Goal: Contribute content

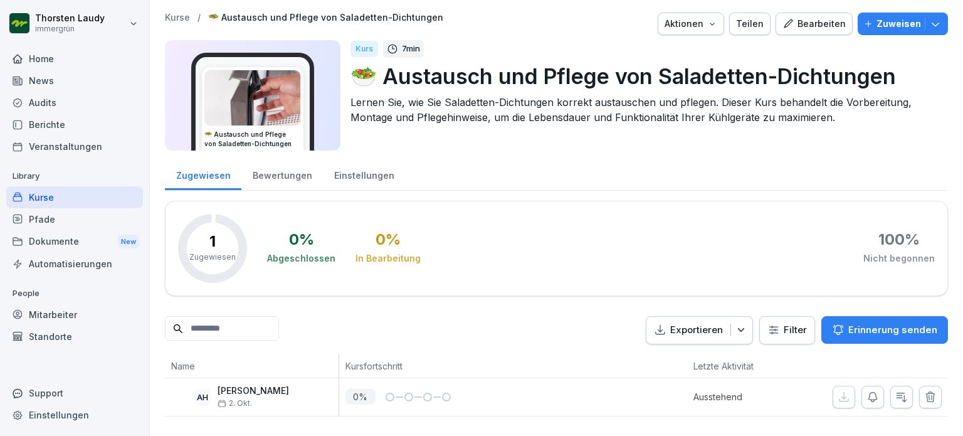
click at [41, 199] on div "Kurse" at bounding box center [74, 197] width 137 height 22
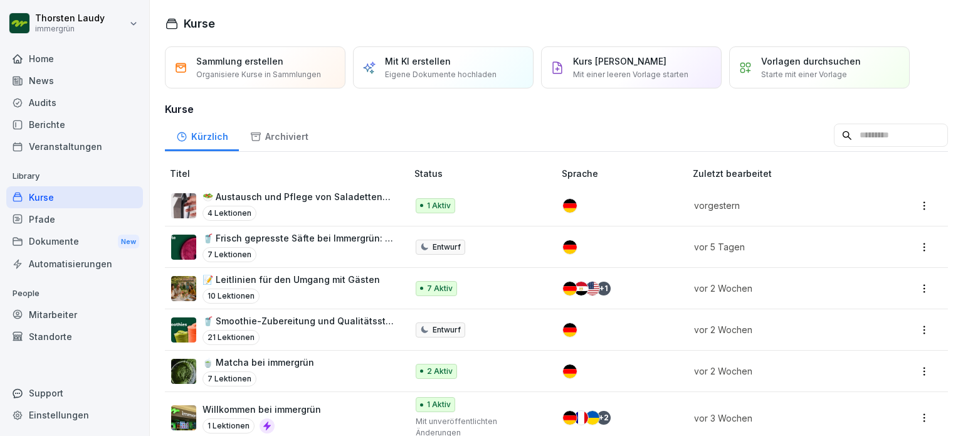
click at [412, 71] on p "Eigene Dokumente hochladen" at bounding box center [441, 74] width 112 height 11
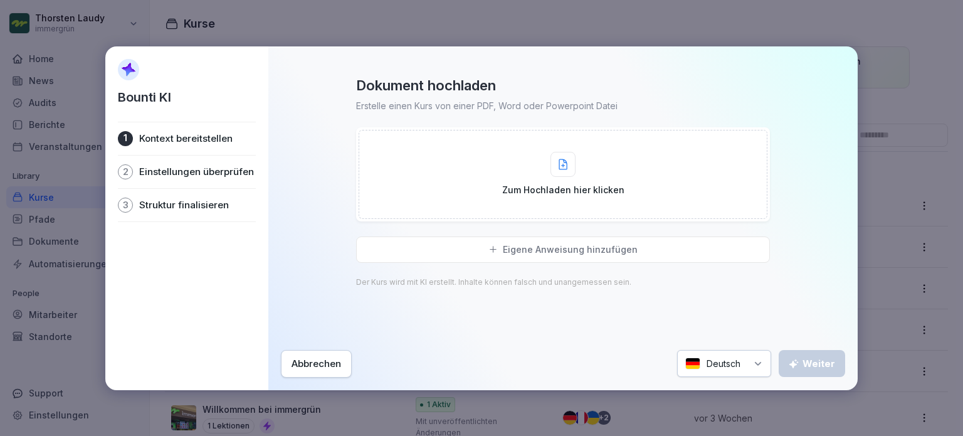
click at [559, 167] on icon at bounding box center [563, 164] width 9 height 11
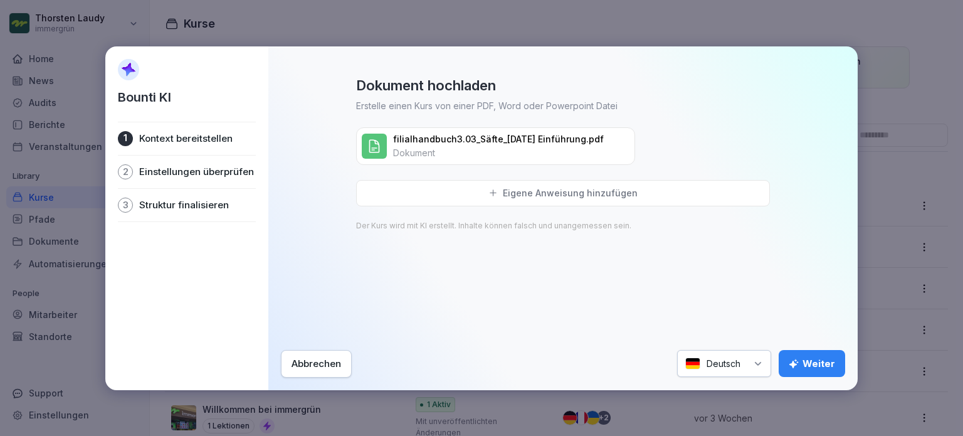
click at [815, 364] on div "Weiter" at bounding box center [812, 364] width 46 height 14
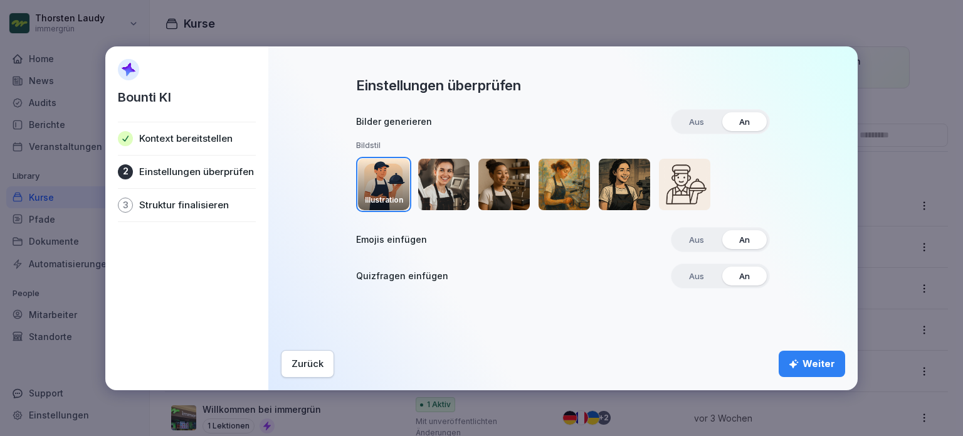
click at [445, 184] on img "button" at bounding box center [443, 184] width 51 height 51
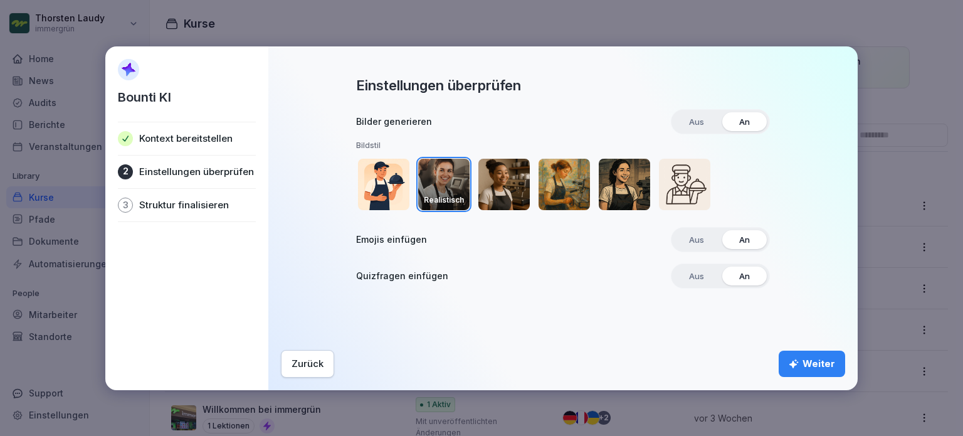
click at [809, 364] on div "Weiter" at bounding box center [812, 364] width 46 height 14
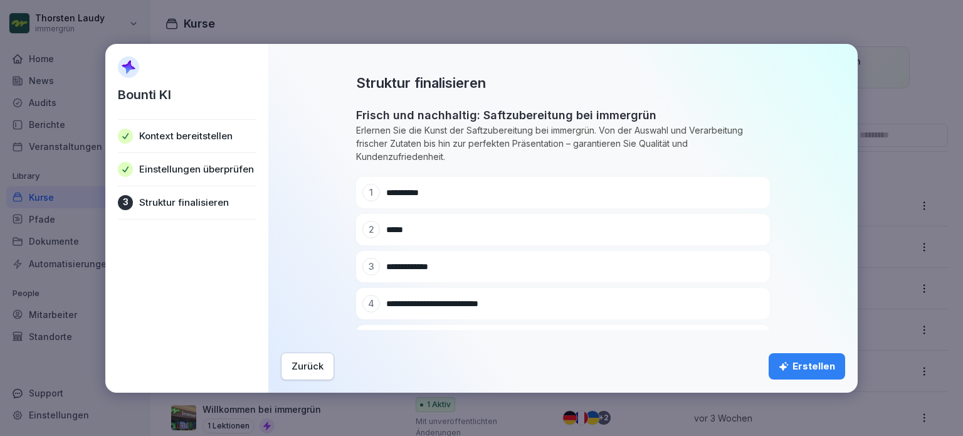
click at [814, 362] on div "Erstellen" at bounding box center [807, 366] width 56 height 14
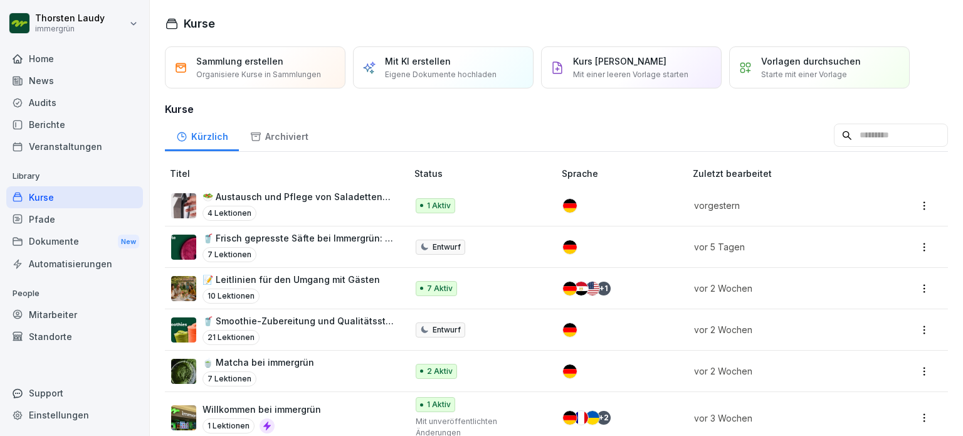
click at [443, 74] on p "Eigene Dokumente hochladen" at bounding box center [441, 74] width 112 height 11
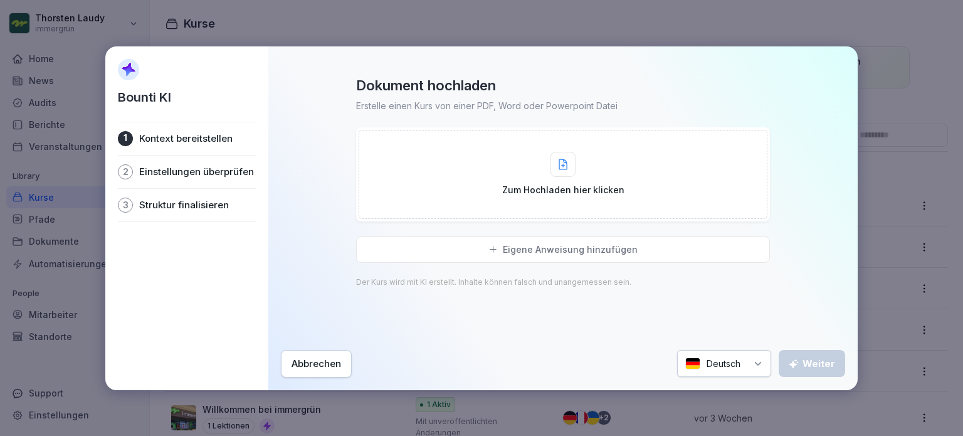
click at [549, 167] on div "Zum Hochladen hier klicken" at bounding box center [563, 174] width 122 height 45
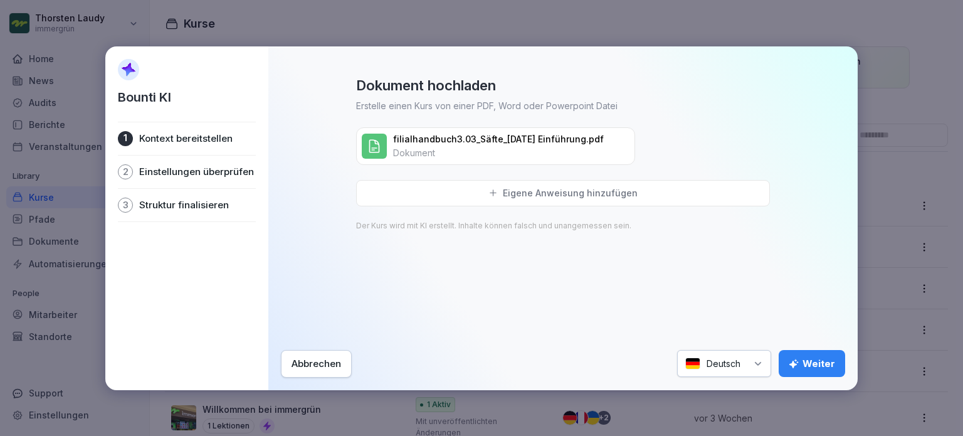
click at [817, 364] on div "Weiter" at bounding box center [812, 364] width 46 height 14
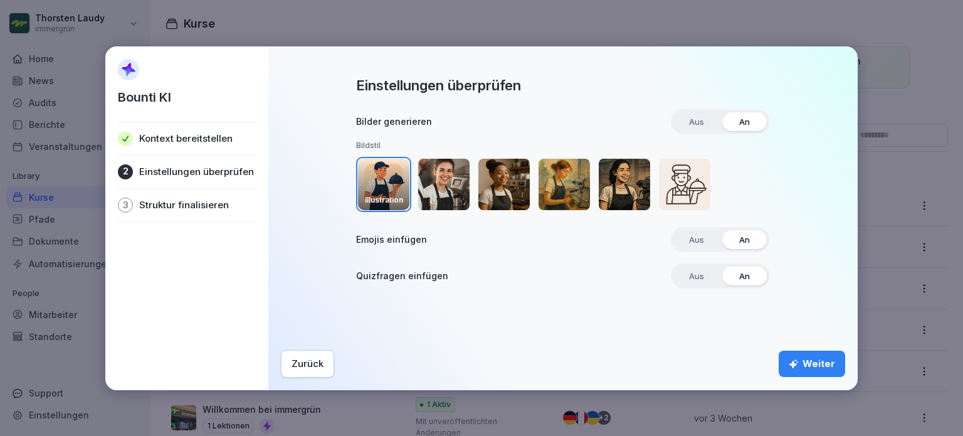
click at [449, 194] on img "button" at bounding box center [443, 184] width 51 height 51
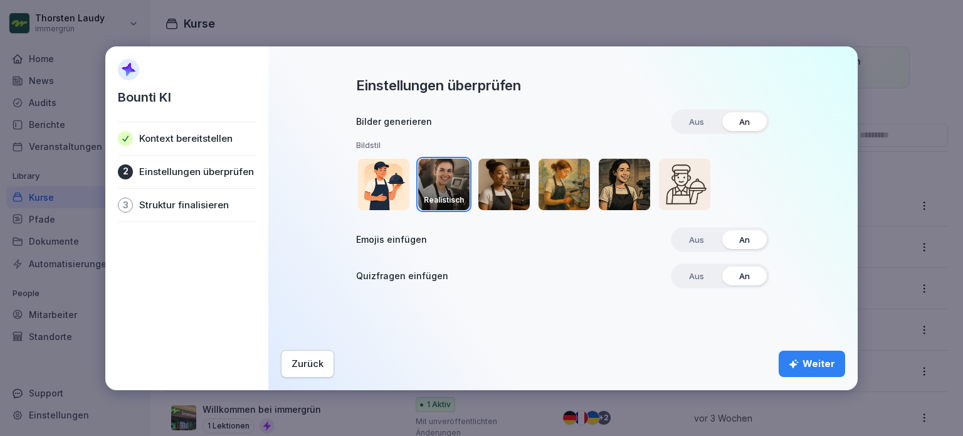
click at [815, 368] on div "Weiter" at bounding box center [812, 364] width 46 height 14
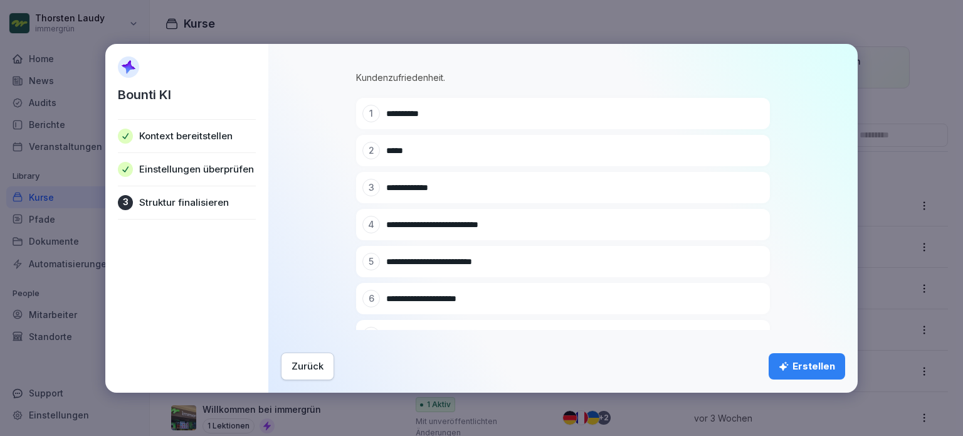
scroll to position [170, 0]
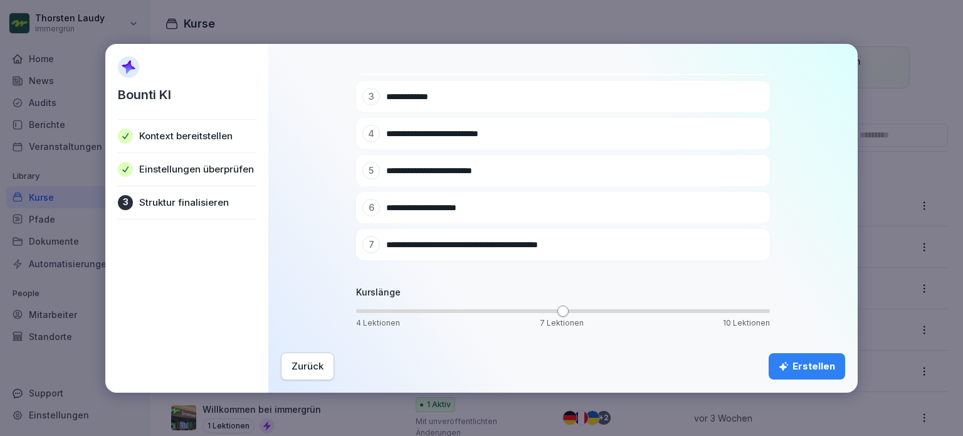
click at [810, 366] on div "Erstellen" at bounding box center [807, 366] width 56 height 14
